Goal: Task Accomplishment & Management: Manage account settings

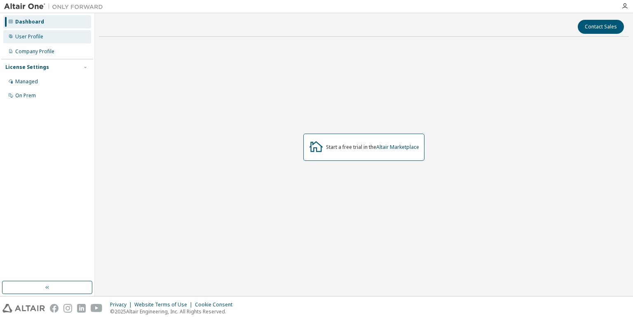
click at [40, 37] on div "User Profile" at bounding box center [29, 36] width 28 height 7
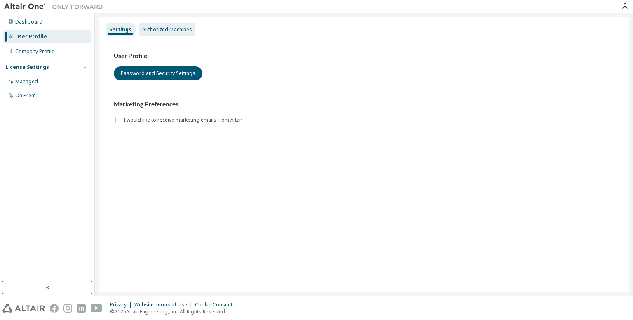
click at [150, 32] on div "Authorized Machines" at bounding box center [167, 29] width 50 height 7
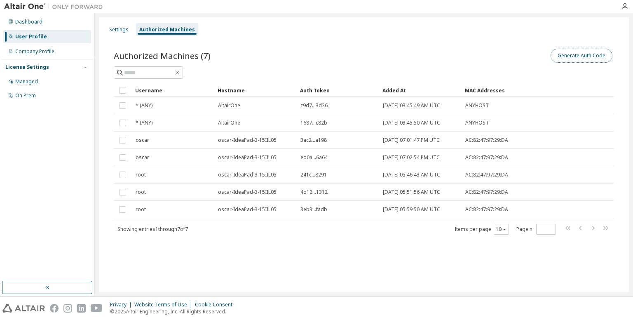
click at [574, 59] on button "Generate Auth Code" at bounding box center [582, 56] width 62 height 14
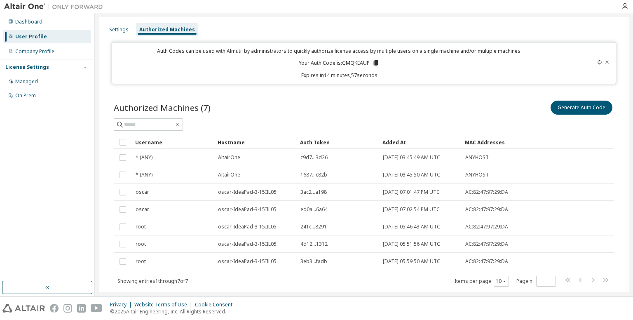
click at [376, 64] on icon at bounding box center [376, 63] width 5 height 6
click at [597, 63] on icon at bounding box center [599, 62] width 5 height 5
click at [378, 64] on icon at bounding box center [375, 62] width 7 height 7
click at [385, 85] on div "Settings Authorized Machines Auth Codes can be used with Almutil by administrat…" at bounding box center [364, 165] width 530 height 296
click at [372, 63] on icon at bounding box center [373, 63] width 5 height 6
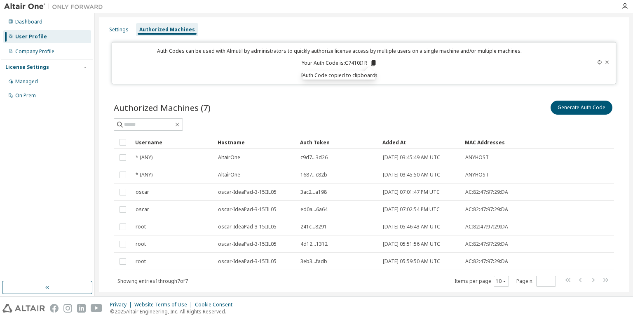
click at [366, 110] on div "Generate Auth Code" at bounding box center [489, 107] width 250 height 17
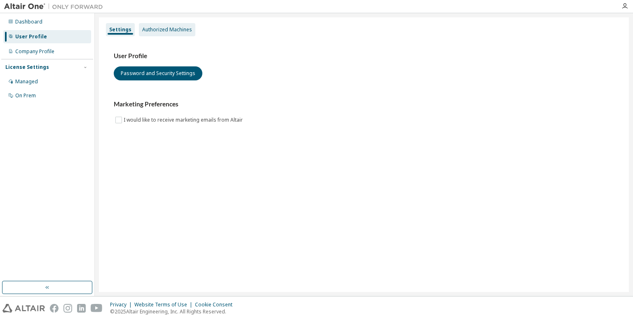
click at [169, 30] on div "Authorized Machines" at bounding box center [167, 29] width 50 height 7
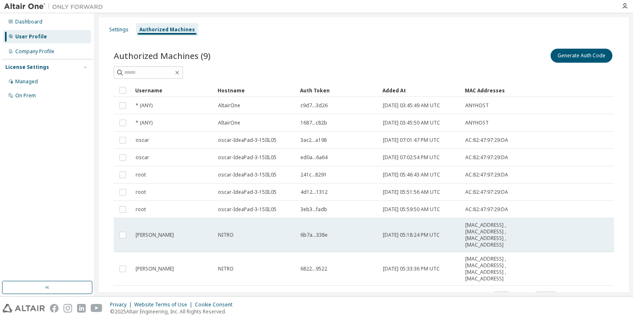
scroll to position [36, 0]
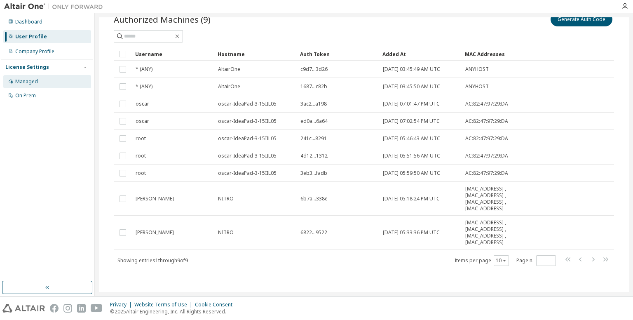
click at [23, 81] on div "Managed" at bounding box center [26, 81] width 23 height 7
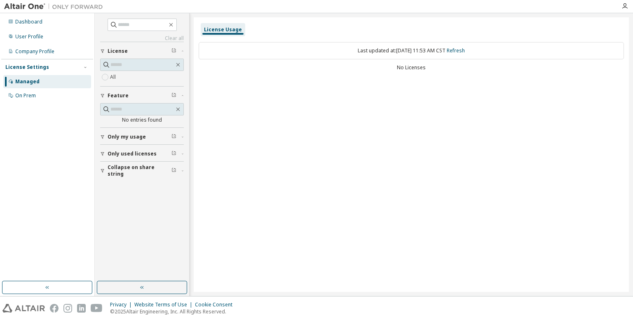
click at [133, 137] on span "Only my usage" at bounding box center [127, 137] width 38 height 7
click at [122, 174] on span "Only used licenses" at bounding box center [132, 177] width 49 height 7
click at [120, 187] on div "Yes No" at bounding box center [142, 195] width 84 height 20
click at [37, 94] on div "On Prem" at bounding box center [47, 95] width 88 height 13
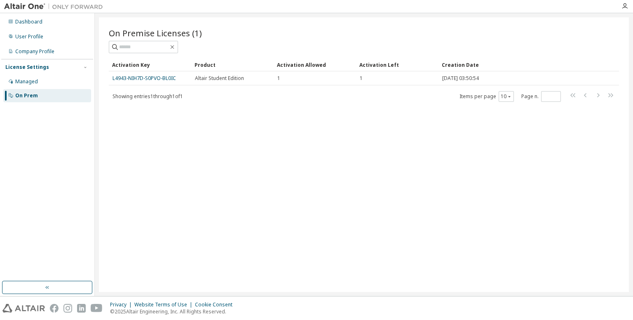
click at [51, 192] on div "Dashboard User Profile Company Profile License Settings Managed On Prem" at bounding box center [47, 146] width 92 height 265
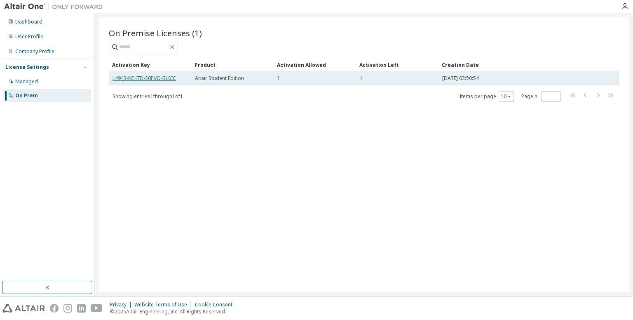
click at [162, 79] on link "L4943-NIH7D-S0PVO-BL0IC" at bounding box center [144, 78] width 63 height 7
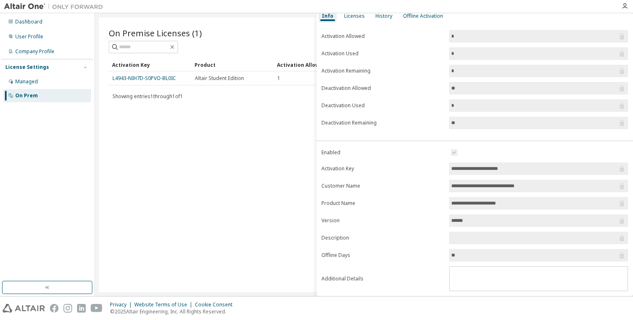
scroll to position [47, 0]
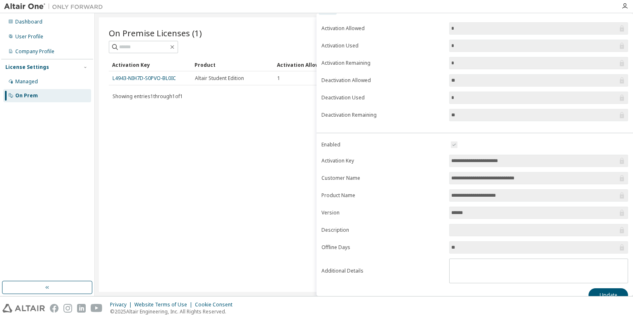
drag, startPoint x: 530, startPoint y: 157, endPoint x: 438, endPoint y: 152, distance: 92.5
click at [438, 152] on form "**********" at bounding box center [474, 211] width 307 height 143
click at [521, 158] on input "**********" at bounding box center [534, 161] width 167 height 8
drag, startPoint x: 521, startPoint y: 158, endPoint x: 549, endPoint y: 158, distance: 28.0
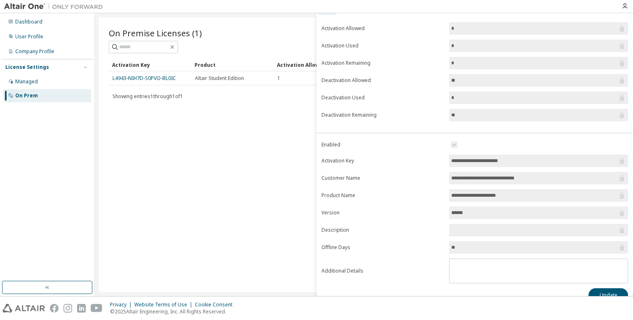
click at [549, 158] on input "**********" at bounding box center [534, 161] width 167 height 8
drag, startPoint x: 448, startPoint y: 159, endPoint x: 514, endPoint y: 158, distance: 66.4
click at [514, 158] on span "**********" at bounding box center [538, 161] width 179 height 12
click at [421, 212] on label "Version" at bounding box center [382, 212] width 123 height 7
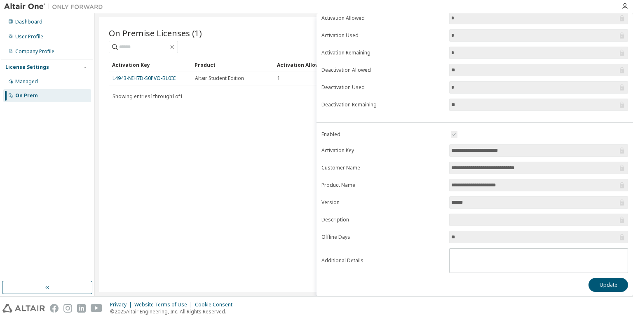
click at [249, 135] on div "On Premise Licenses (1) Clear Load Save Save As Field Operator Value Select fil…" at bounding box center [364, 154] width 530 height 275
click at [33, 33] on div "User Profile" at bounding box center [47, 36] width 88 height 13
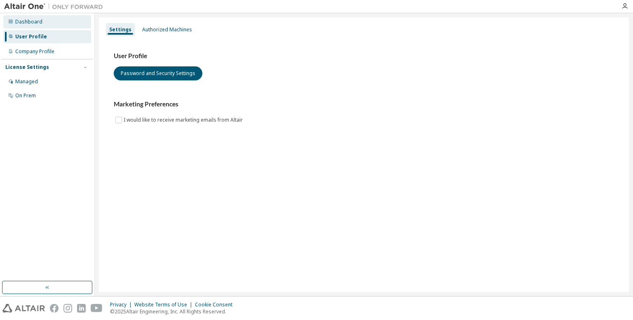
click at [38, 23] on div "Dashboard" at bounding box center [28, 22] width 27 height 7
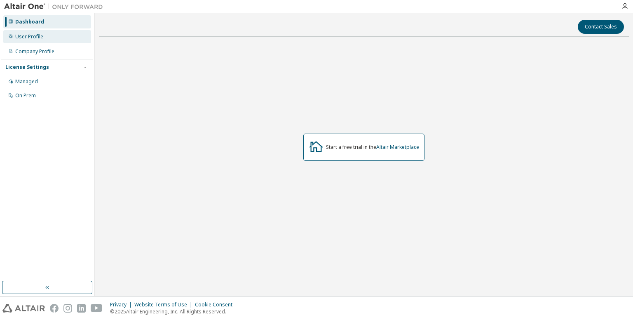
click at [41, 42] on div "User Profile" at bounding box center [47, 36] width 88 height 13
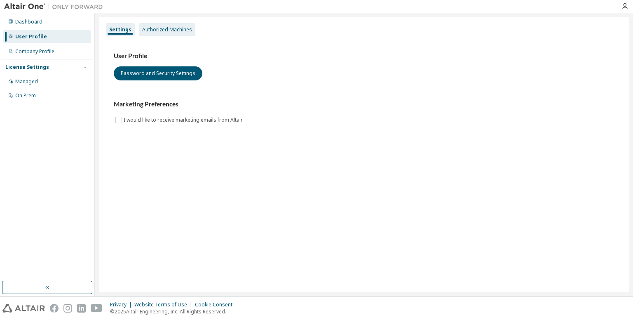
click at [160, 32] on div "Authorized Machines" at bounding box center [167, 29] width 50 height 7
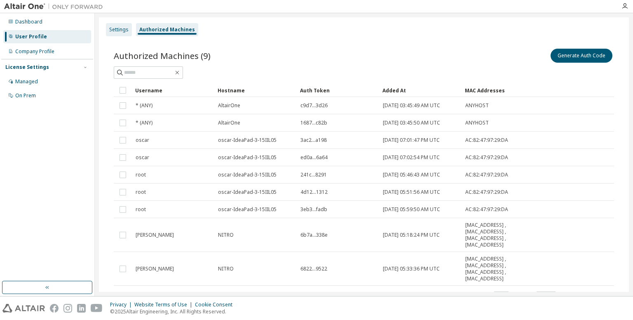
click at [111, 33] on div "Settings" at bounding box center [119, 29] width 26 height 13
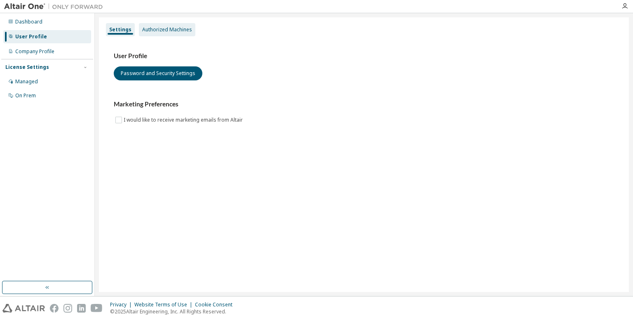
click at [148, 27] on div "Authorized Machines" at bounding box center [167, 29] width 50 height 7
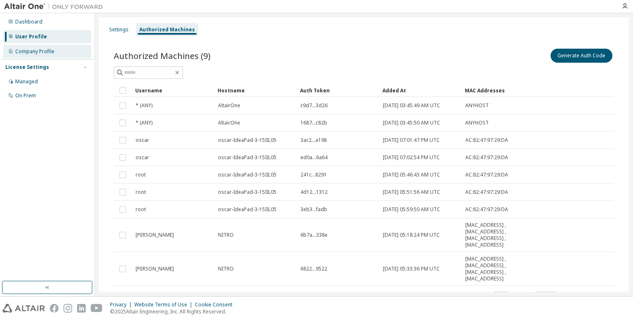
click at [60, 50] on div "Company Profile" at bounding box center [47, 51] width 88 height 13
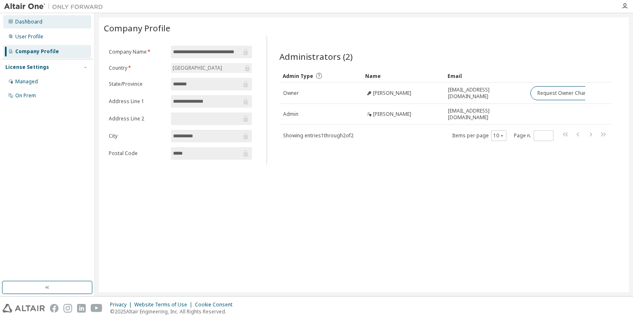
click at [54, 22] on div "Dashboard" at bounding box center [47, 21] width 88 height 13
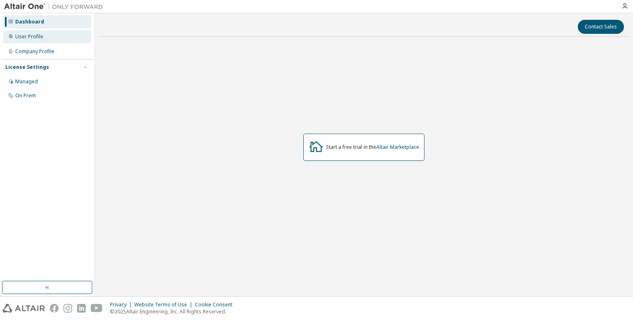
click at [55, 35] on div "User Profile" at bounding box center [47, 36] width 88 height 13
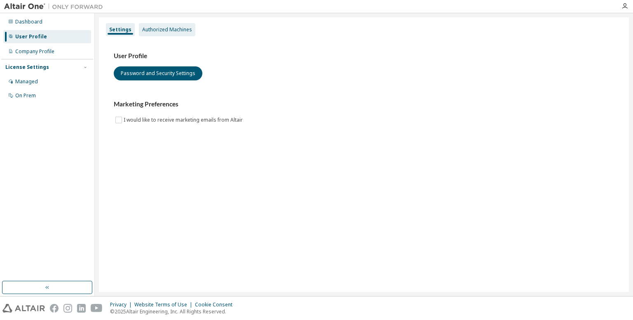
click at [156, 31] on div "Authorized Machines" at bounding box center [167, 29] width 50 height 7
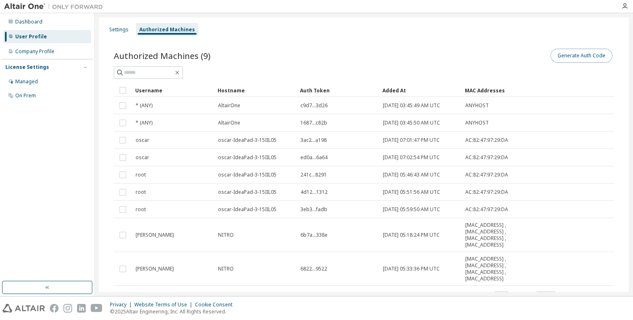
click at [580, 56] on button "Generate Auth Code" at bounding box center [582, 56] width 62 height 14
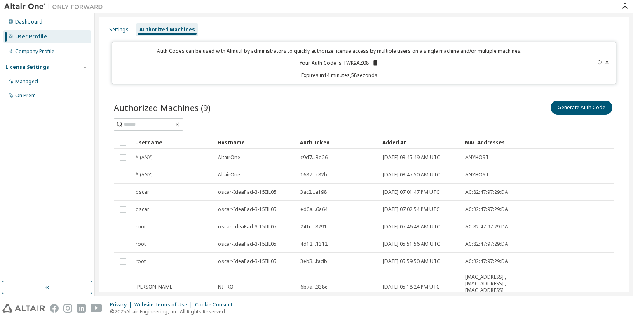
click at [373, 65] on icon at bounding box center [375, 63] width 5 height 6
click at [11, 169] on div "Dashboard User Profile Company Profile License Settings Managed On Prem" at bounding box center [47, 146] width 92 height 265
